Goal: Task Accomplishment & Management: Complete application form

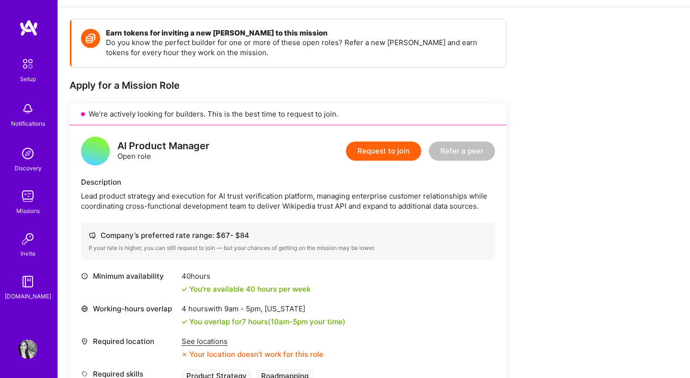
scroll to position [102, 0]
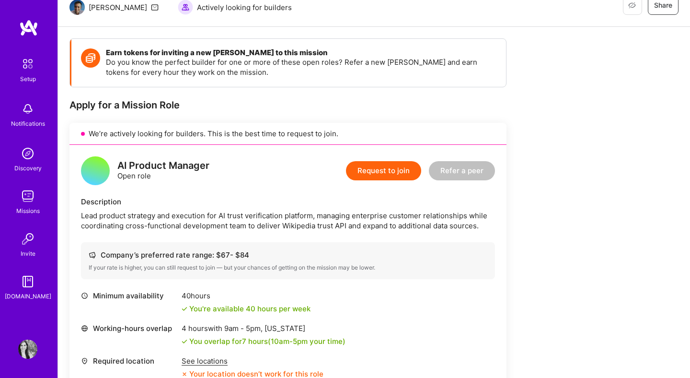
click at [384, 177] on button "Request to join" at bounding box center [383, 170] width 75 height 19
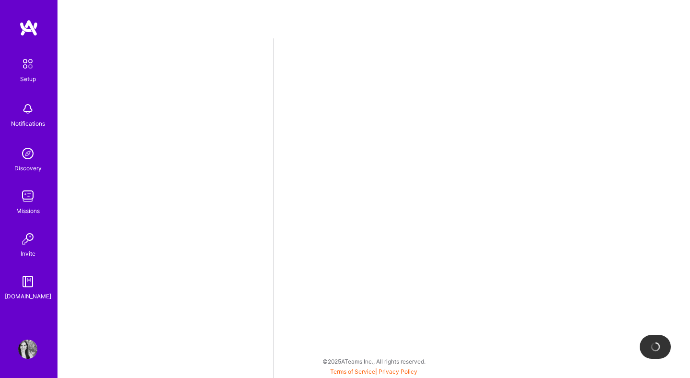
select select "UY"
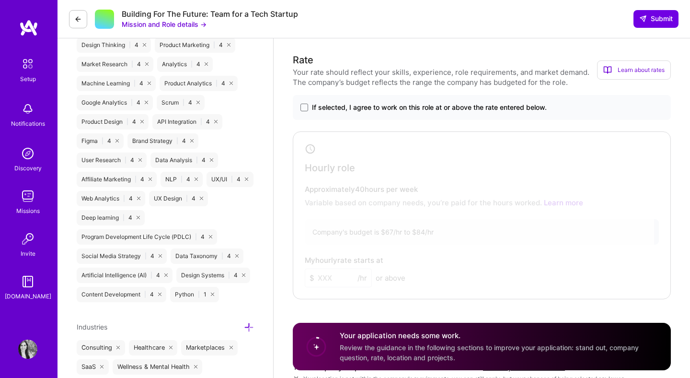
scroll to position [506, 0]
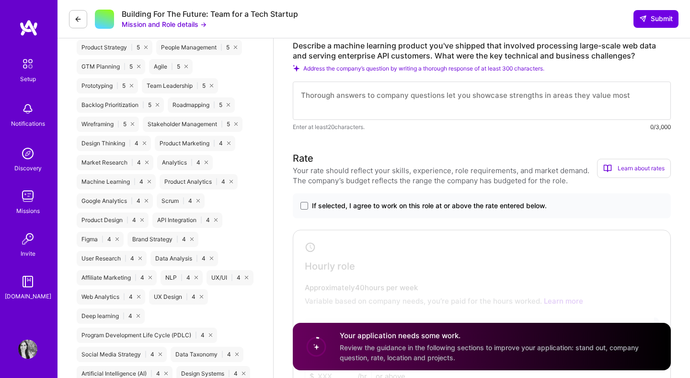
click at [497, 208] on span "If selected, I agree to work on this role at or above the rate entered below." at bounding box center [429, 206] width 235 height 10
click at [0, 0] on input "If selected, I agree to work on this role at or above the rate entered below." at bounding box center [0, 0] width 0 height 0
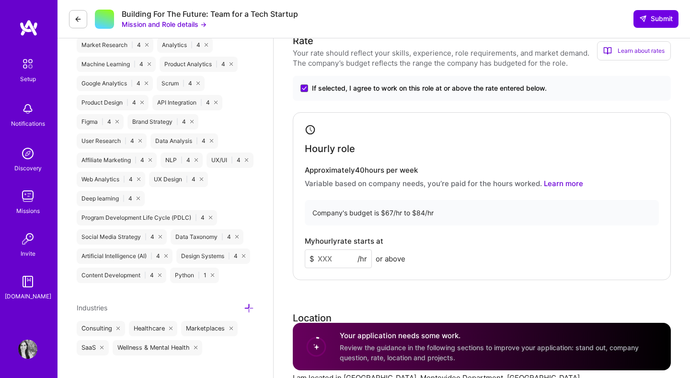
scroll to position [673, 0]
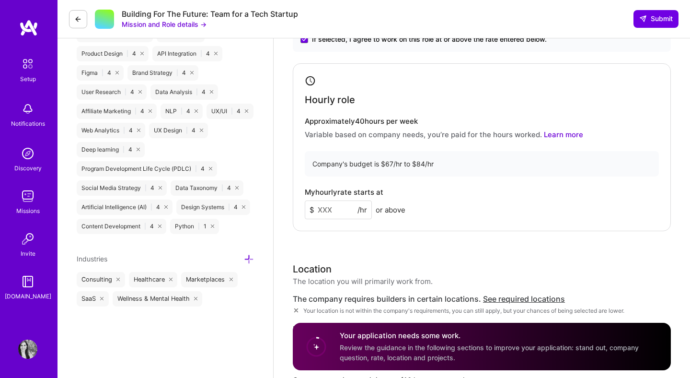
click at [346, 208] on input at bounding box center [338, 209] width 67 height 19
type input "80"
click at [533, 253] on div "Rate Your rate should reflect your skills, experience, role requirements, and m…" at bounding box center [482, 237] width 378 height 504
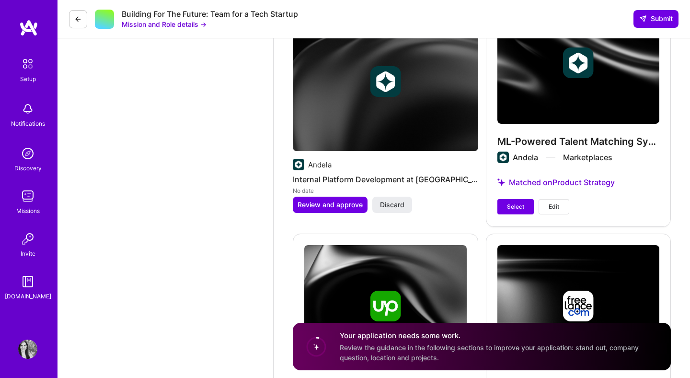
scroll to position [1368, 0]
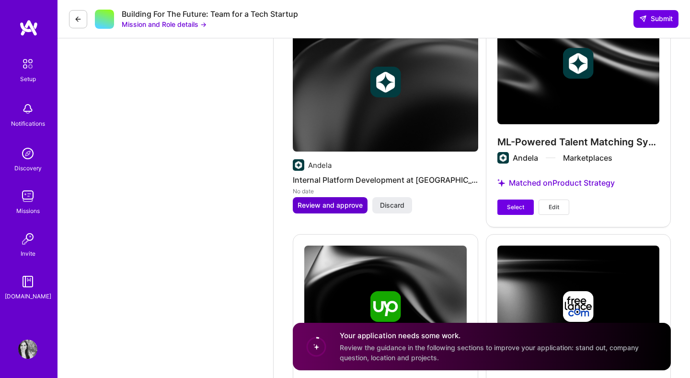
click at [337, 206] on span "Review and approve" at bounding box center [330, 205] width 65 height 10
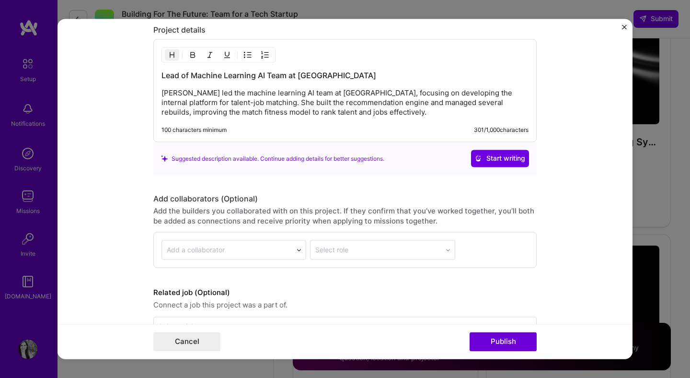
scroll to position [898, 0]
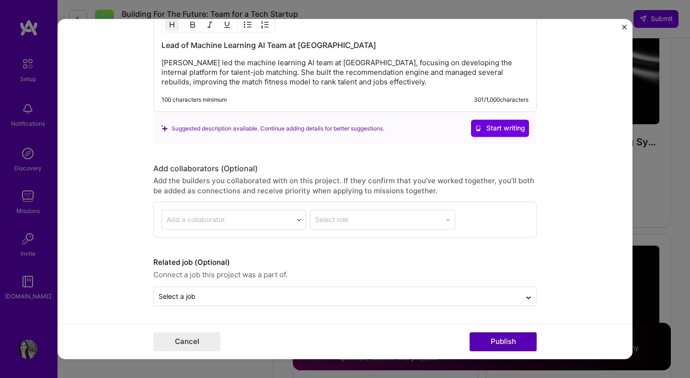
click at [499, 344] on button "Publish" at bounding box center [503, 341] width 67 height 19
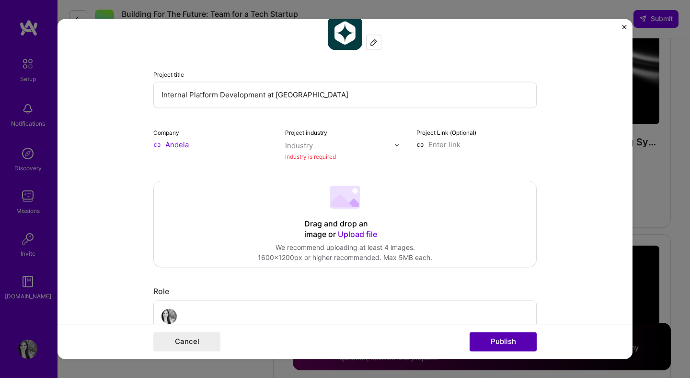
scroll to position [63, 0]
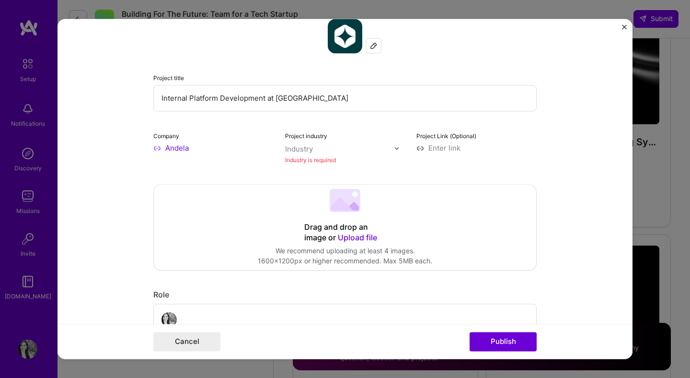
click at [627, 29] on img "Close" at bounding box center [624, 26] width 5 height 5
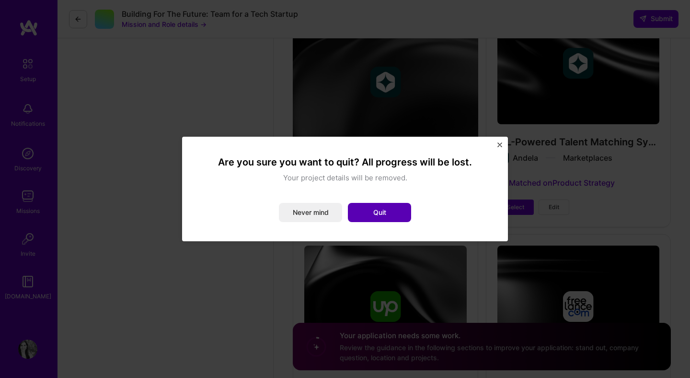
click at [394, 210] on button "Quit" at bounding box center [379, 212] width 63 height 19
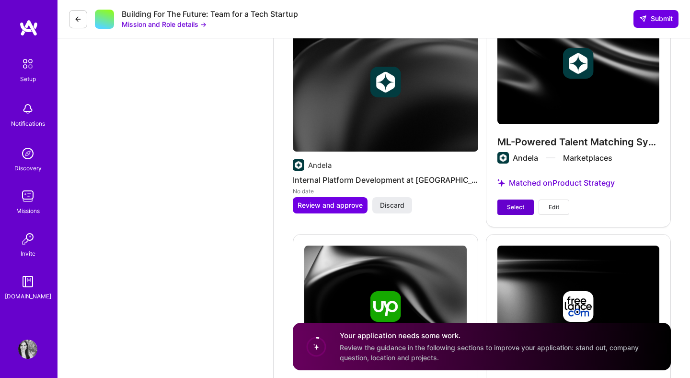
click at [521, 204] on span "Select" at bounding box center [515, 207] width 17 height 9
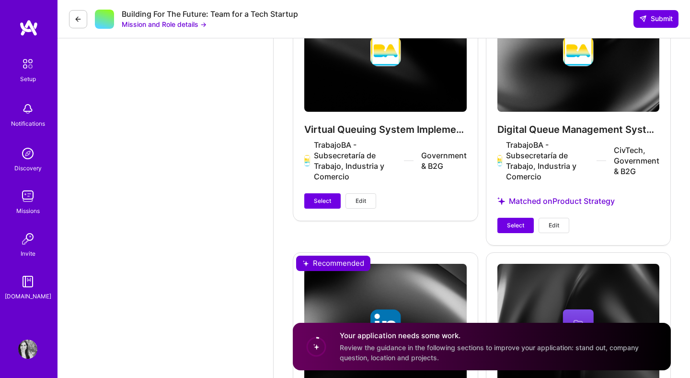
scroll to position [1845, 0]
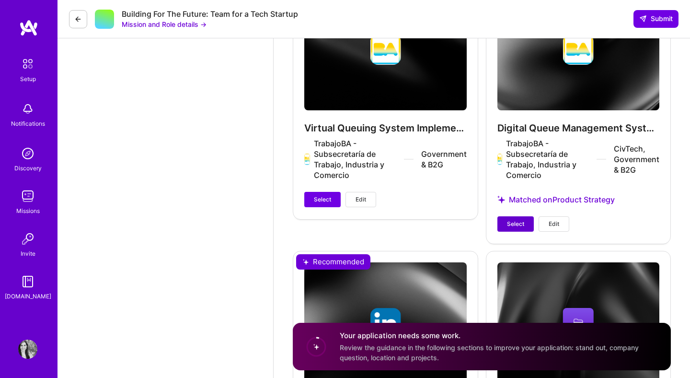
click at [515, 228] on button "Select" at bounding box center [516, 223] width 36 height 15
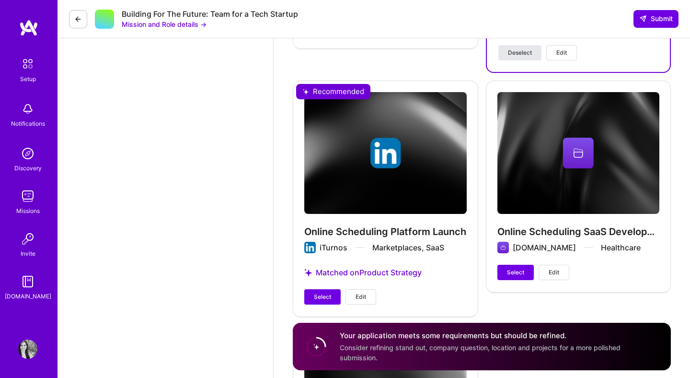
scroll to position [2016, 0]
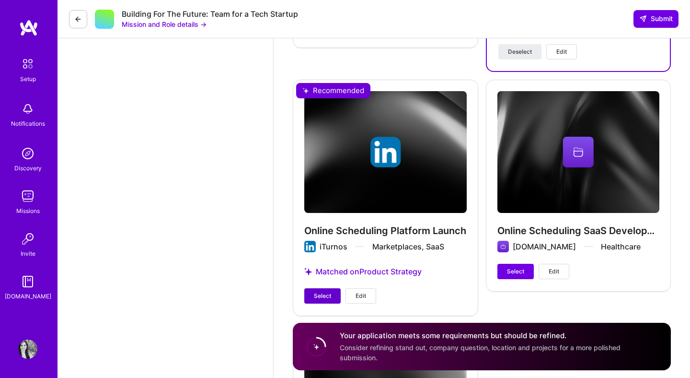
click at [331, 300] on button "Select" at bounding box center [322, 295] width 36 height 15
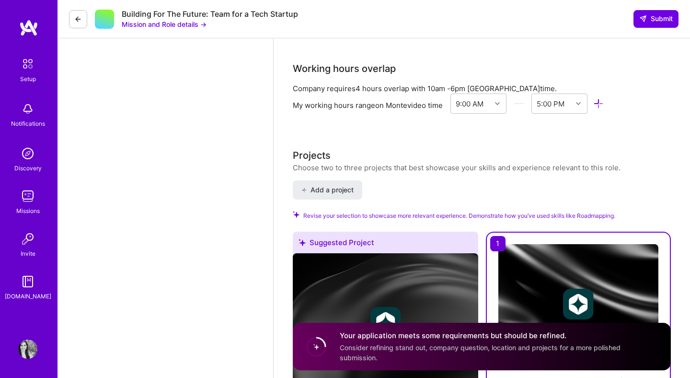
scroll to position [970, 0]
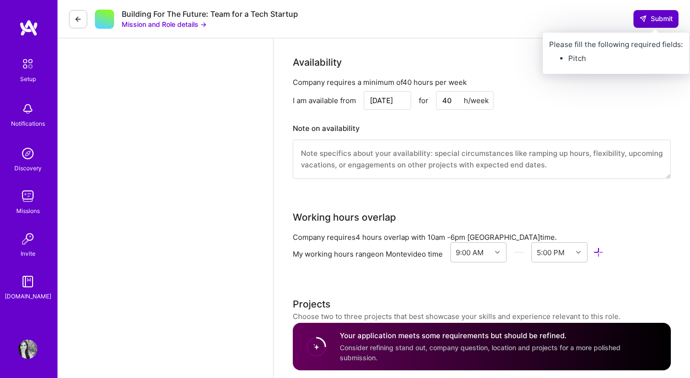
click at [663, 21] on span "Submit" at bounding box center [656, 19] width 34 height 10
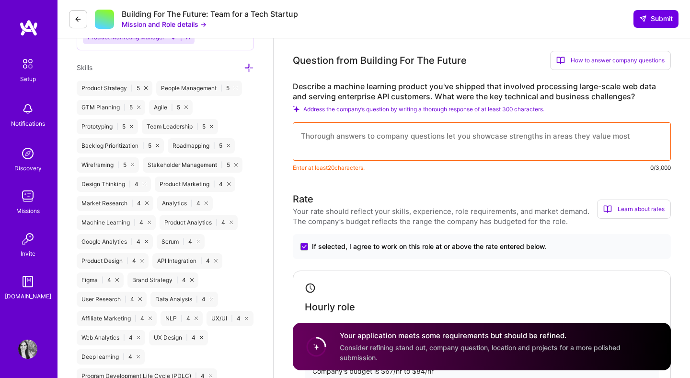
scroll to position [466, 0]
click at [493, 140] on textarea at bounding box center [482, 141] width 378 height 38
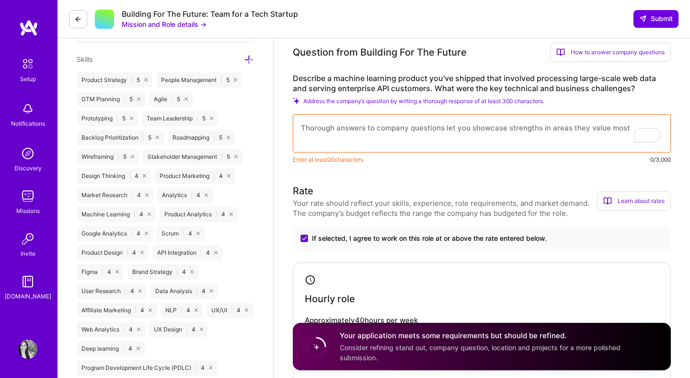
scroll to position [472, 0]
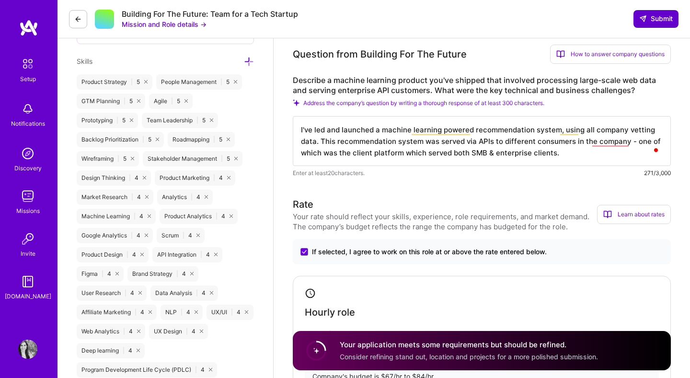
type textarea "I've led and launched a machine learning powered recommendation system, using a…"
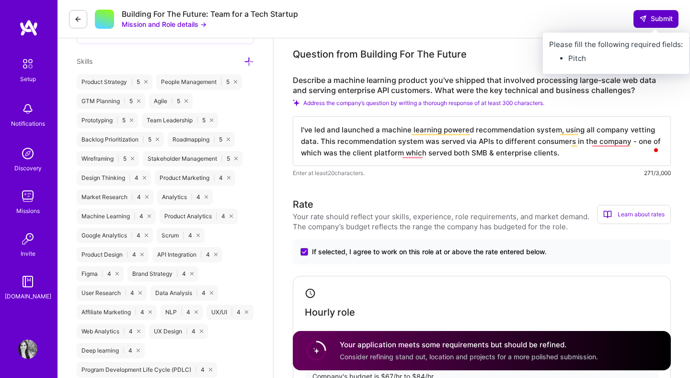
click at [664, 19] on span "Submit" at bounding box center [656, 19] width 34 height 10
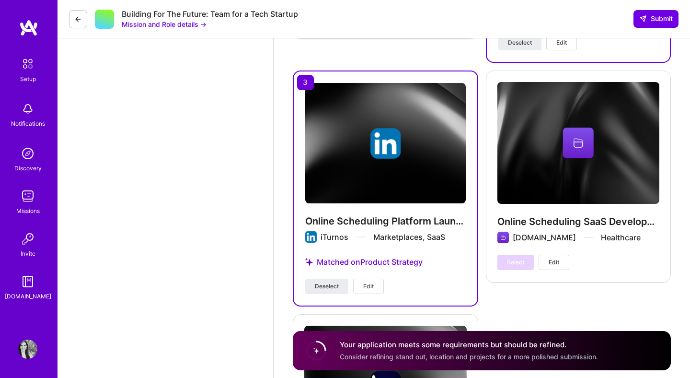
scroll to position [2252, 0]
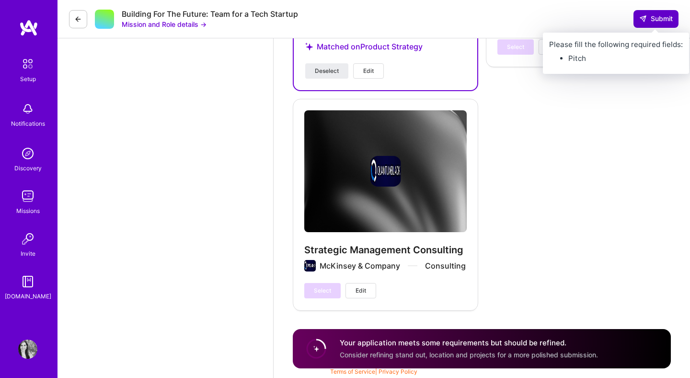
click at [661, 20] on span "Submit" at bounding box center [656, 19] width 34 height 10
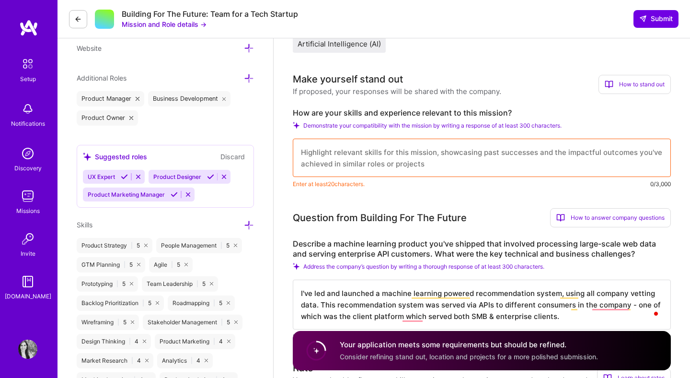
scroll to position [468, 0]
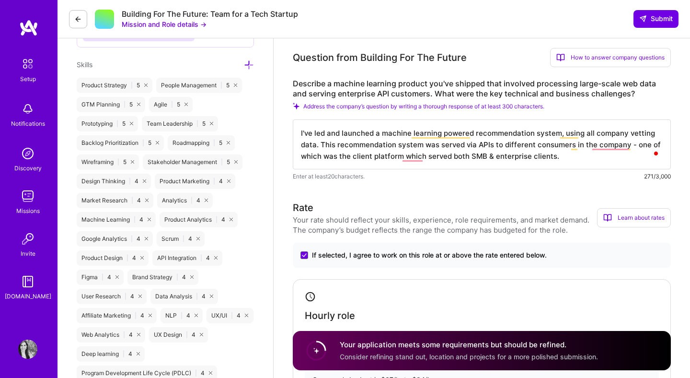
click at [554, 153] on textarea "I've led and launched a machine learning powered recommendation system, using a…" at bounding box center [482, 144] width 378 height 50
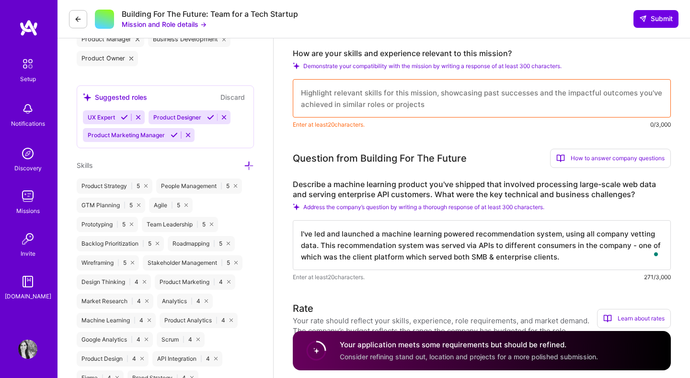
scroll to position [319, 0]
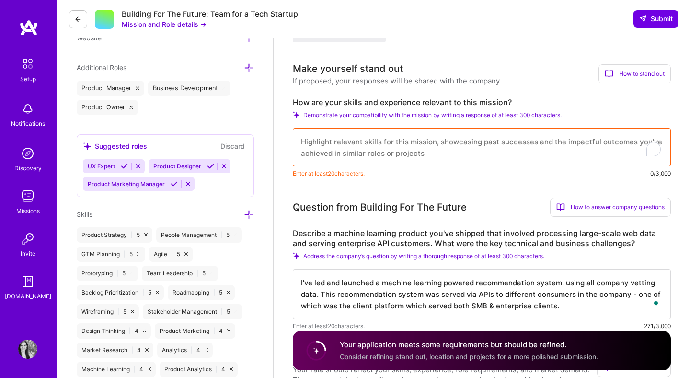
click at [554, 153] on textarea "To enrich screen reader interactions, please activate Accessibility in Grammarl…" at bounding box center [482, 147] width 378 height 38
paste textarea "I've led and launched a machine learning powered recommendation system, using a…"
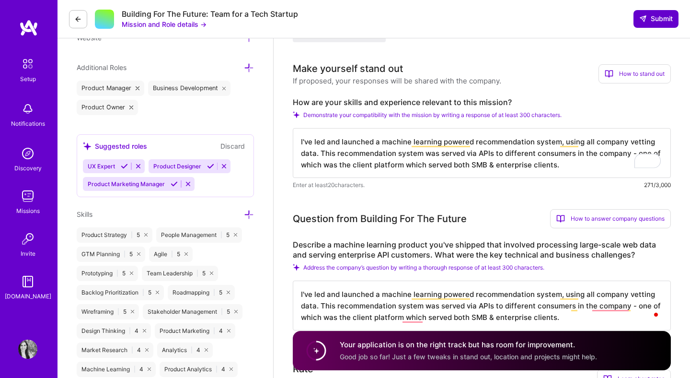
type textarea "I've led and launched a machine learning powered recommendation system, using a…"
click at [660, 16] on span "Submit" at bounding box center [656, 19] width 34 height 10
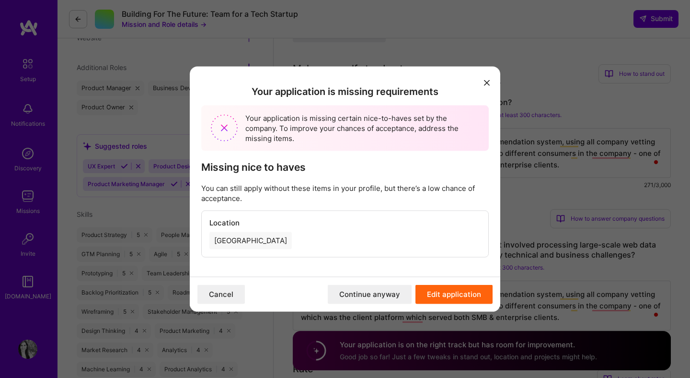
drag, startPoint x: 438, startPoint y: 293, endPoint x: 434, endPoint y: 250, distance: 43.3
click at [434, 250] on div "Your application is missing requirements Your application is missing certain ni…" at bounding box center [345, 189] width 311 height 245
click at [392, 297] on button "Continue anyway" at bounding box center [370, 293] width 84 height 19
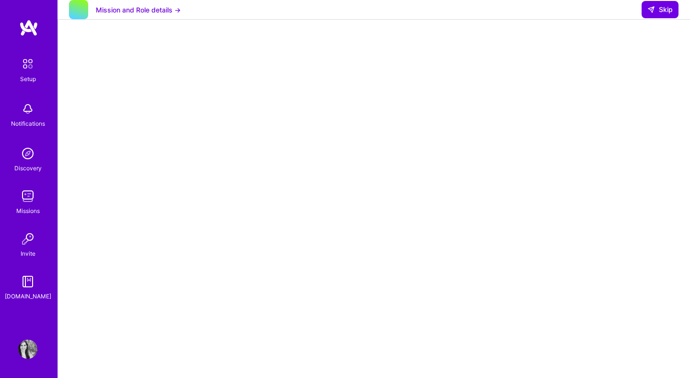
scroll to position [0, 0]
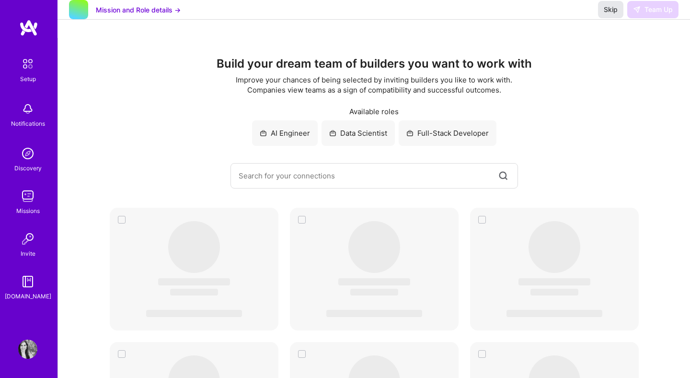
click at [608, 18] on button "Skip" at bounding box center [610, 9] width 25 height 17
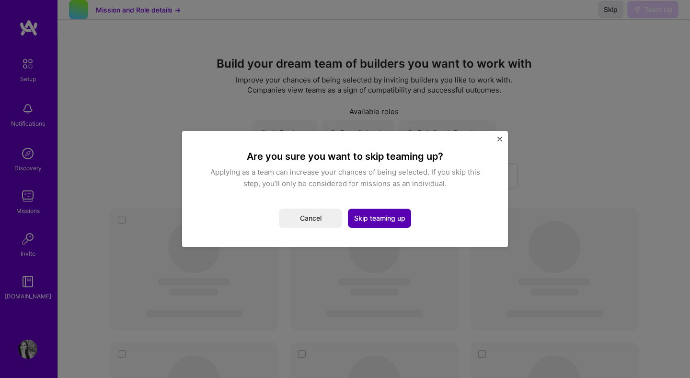
click at [401, 222] on button "Skip teaming up" at bounding box center [379, 218] width 63 height 19
